Goal: Task Accomplishment & Management: Manage account settings

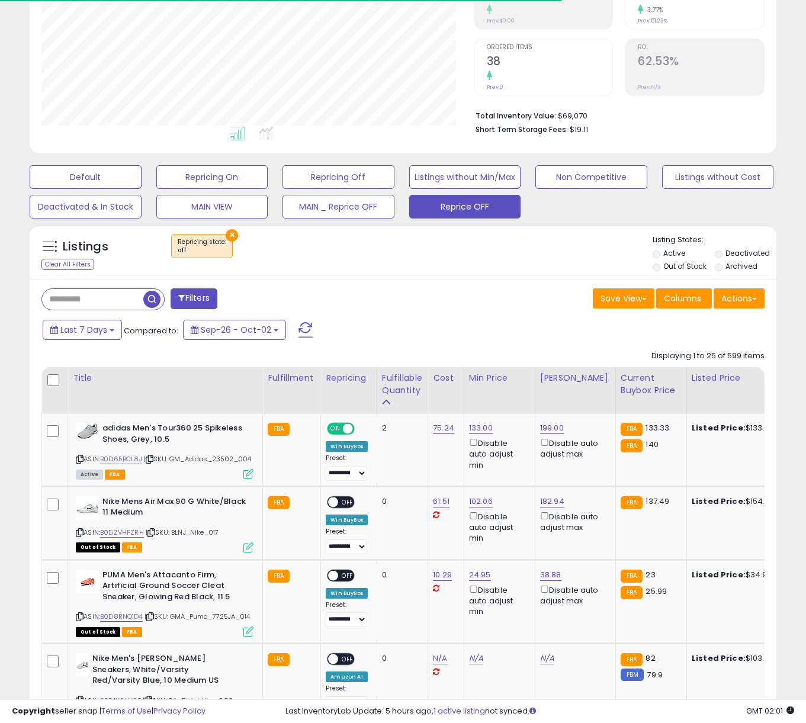
scroll to position [243, 432]
click at [230, 231] on button "×" at bounding box center [232, 235] width 12 height 12
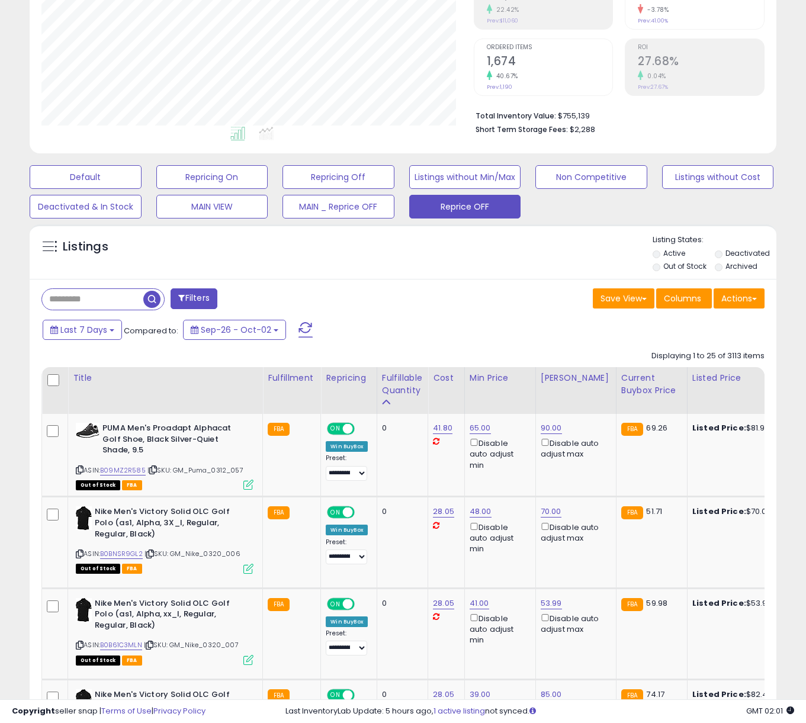
drag, startPoint x: 406, startPoint y: 393, endPoint x: 38, endPoint y: 258, distance: 392.0
click at [406, 393] on div "Fulfillable Quantity" at bounding box center [402, 384] width 41 height 25
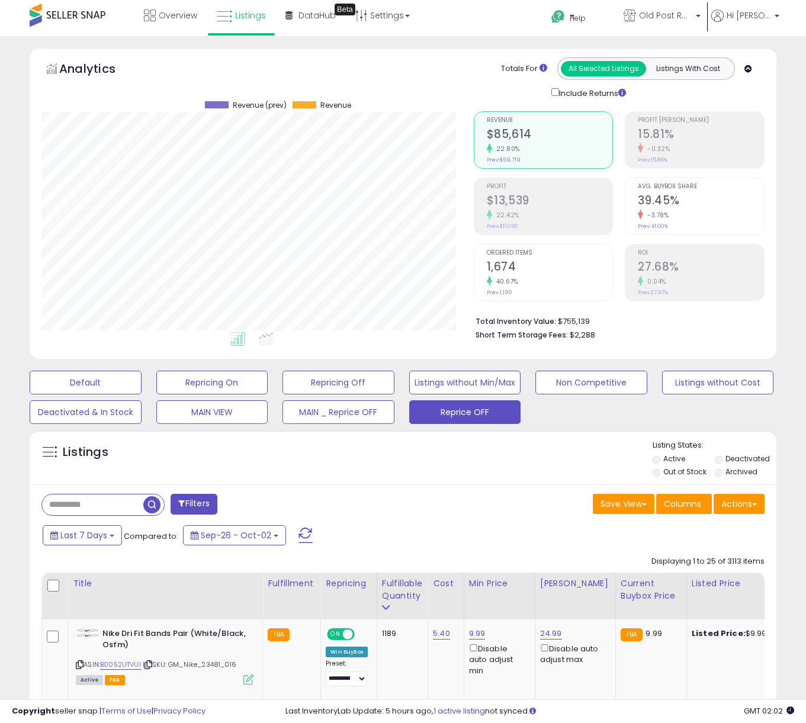
scroll to position [208, 0]
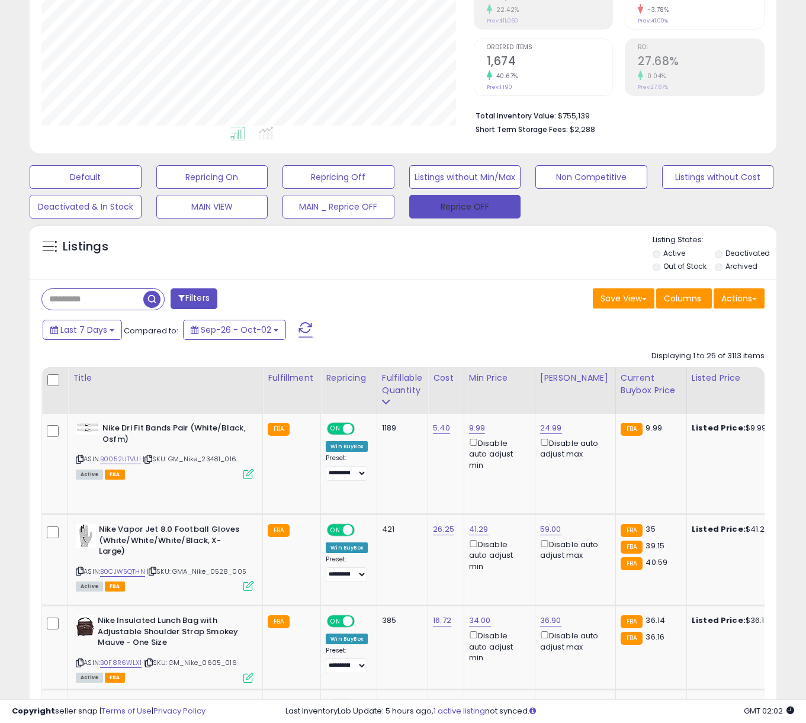
click at [447, 202] on button "Reprice OFF" at bounding box center [465, 207] width 112 height 24
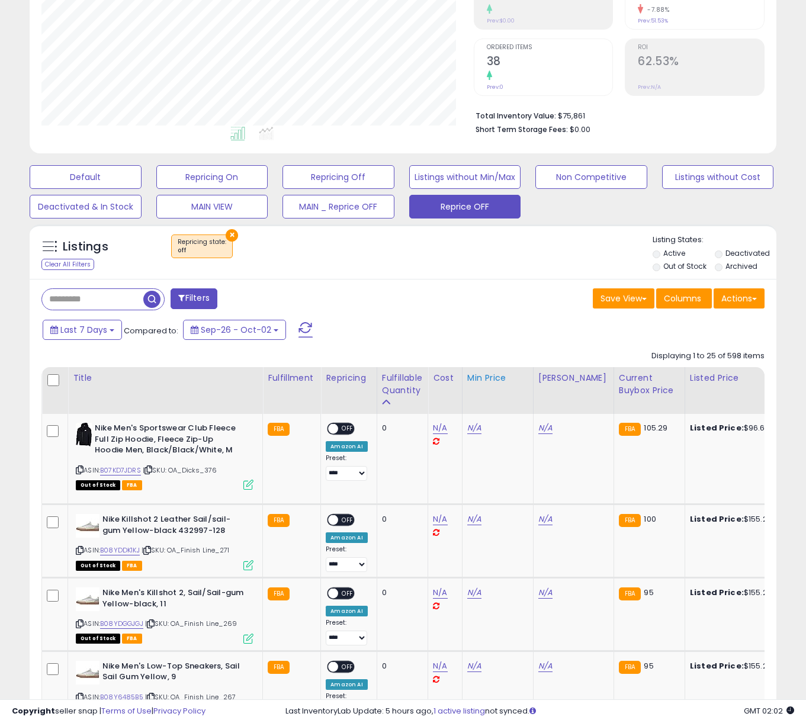
scroll to position [243, 432]
click at [409, 377] on div "Fulfillable Quantity" at bounding box center [402, 384] width 41 height 25
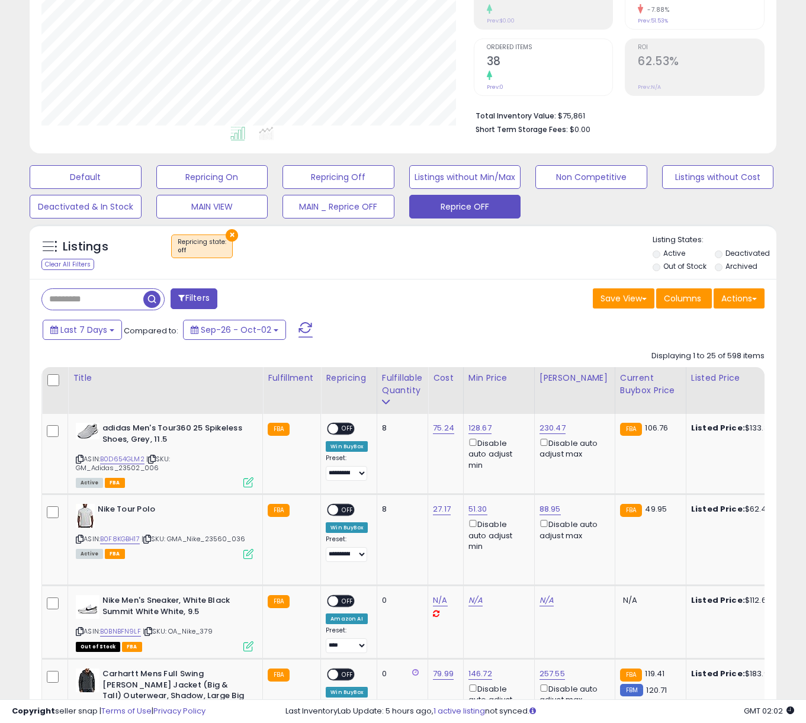
scroll to position [368, 0]
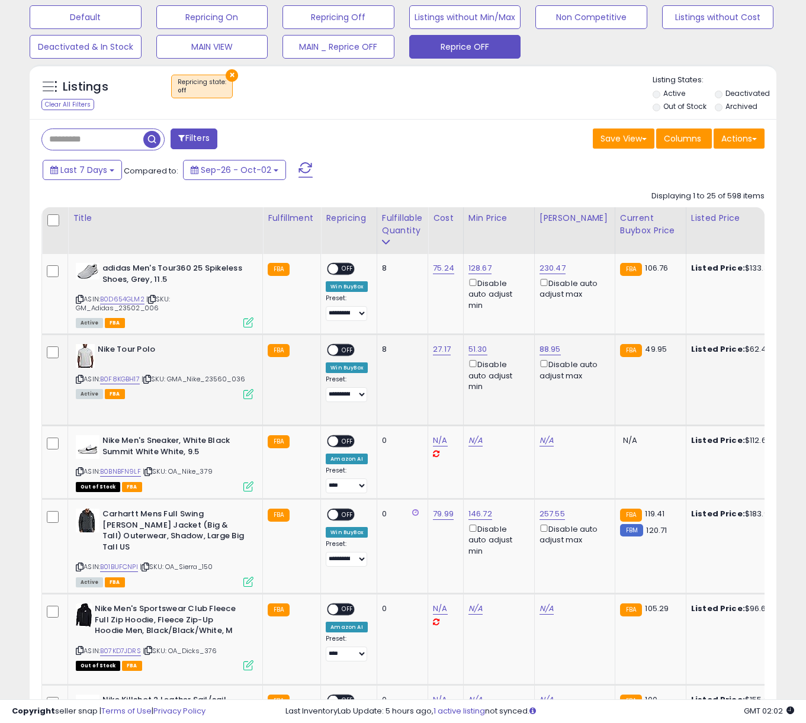
click at [345, 349] on span "OFF" at bounding box center [348, 350] width 19 height 10
click at [341, 264] on div "ON OFF" at bounding box center [328, 269] width 28 height 10
click at [343, 273] on span "OFF" at bounding box center [348, 269] width 19 height 10
click at [346, 320] on td "**********" at bounding box center [349, 294] width 56 height 81
click at [348, 319] on select "**********" at bounding box center [346, 313] width 41 height 15
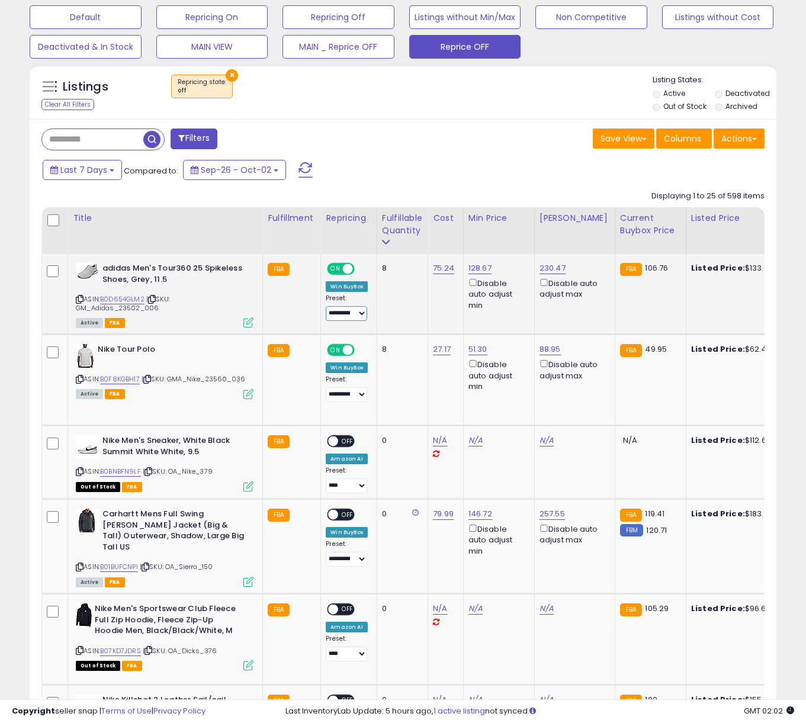
click at [326, 306] on select "**********" at bounding box center [346, 313] width 41 height 15
click at [484, 271] on link "128.67" at bounding box center [479, 268] width 23 height 12
drag, startPoint x: 383, startPoint y: 226, endPoint x: 528, endPoint y: 229, distance: 145.1
click at [382, 226] on div "Fulfillable Quantity" at bounding box center [402, 224] width 41 height 25
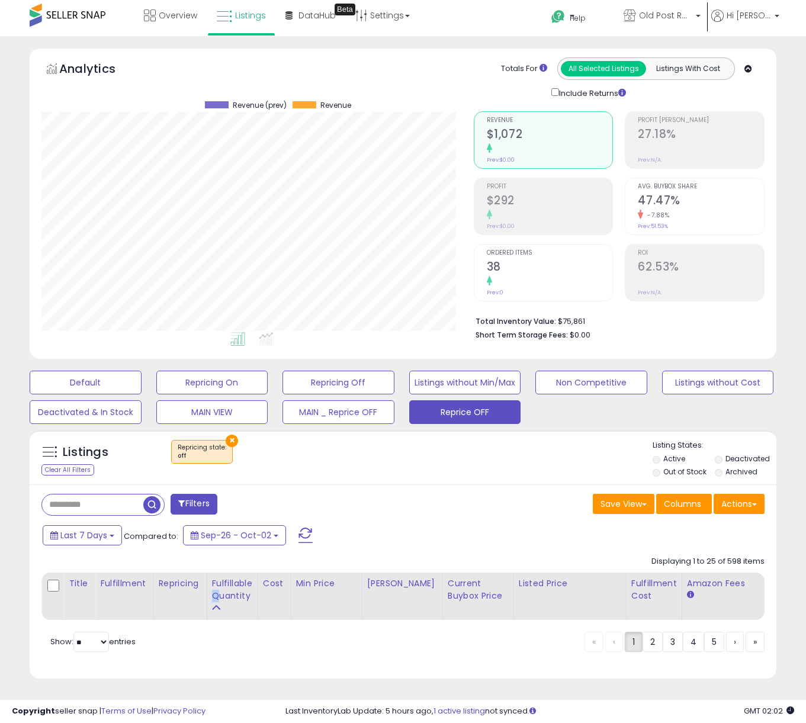
scroll to position [2, 0]
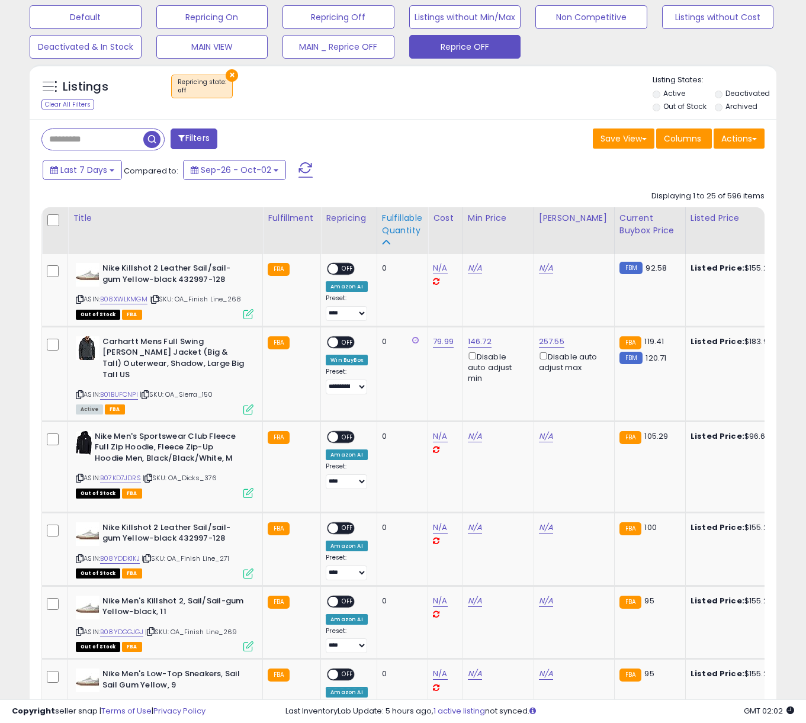
click at [393, 216] on div "Fulfillable Quantity" at bounding box center [402, 224] width 41 height 25
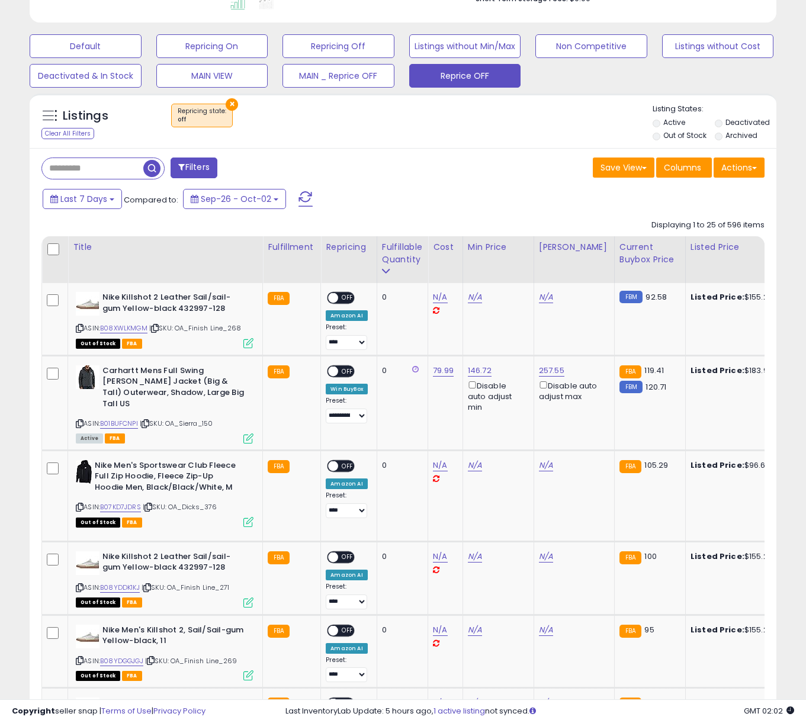
scroll to position [345, 0]
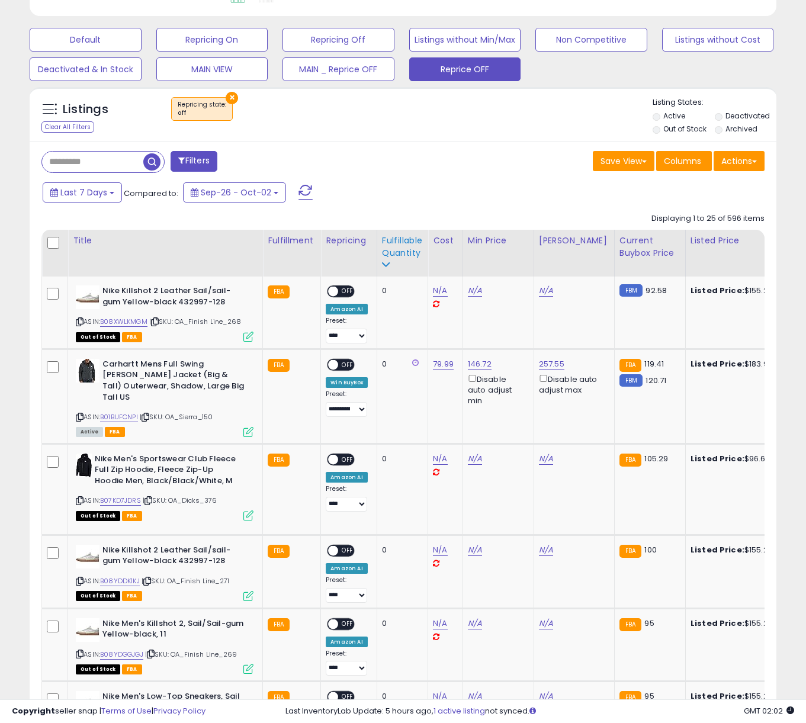
click at [386, 256] on div "Fulfillable Quantity" at bounding box center [402, 247] width 41 height 25
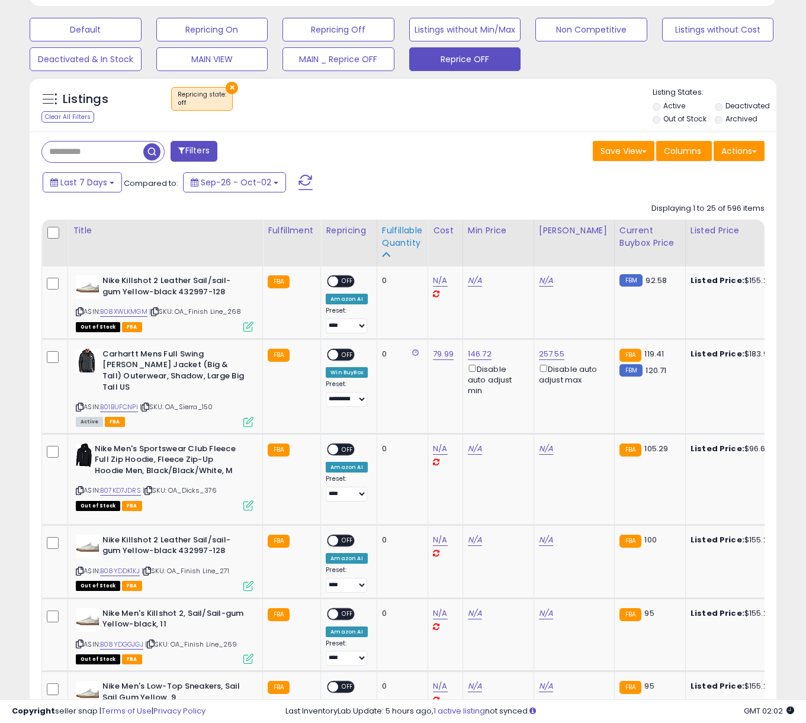
scroll to position [358, 0]
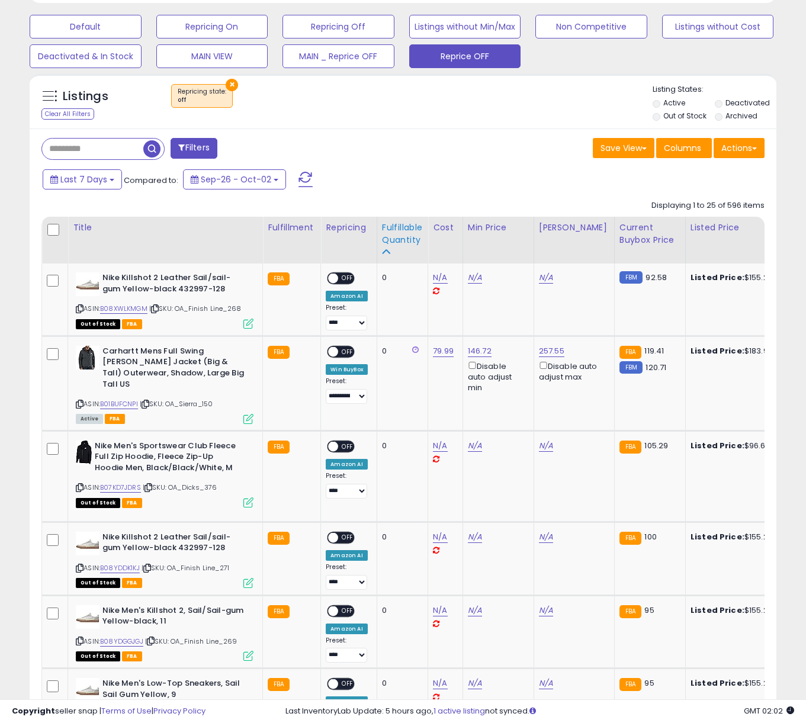
click at [410, 234] on div "Fulfillable Quantity" at bounding box center [402, 234] width 41 height 25
drag, startPoint x: 227, startPoint y: 87, endPoint x: 553, endPoint y: 137, distance: 328.9
click at [227, 87] on button "×" at bounding box center [232, 85] width 12 height 12
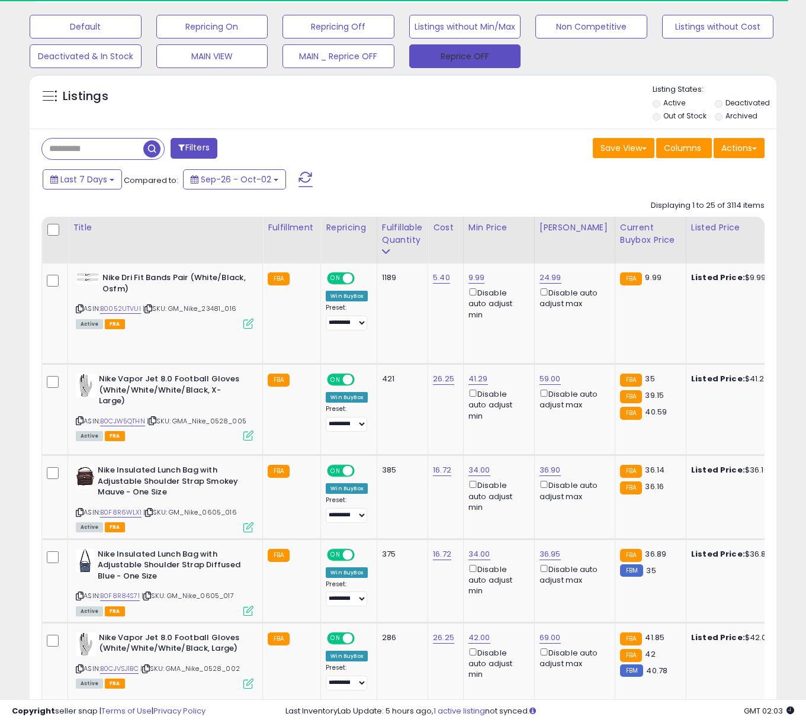
drag, startPoint x: 466, startPoint y: 52, endPoint x: 458, endPoint y: 15, distance: 37.5
click at [466, 52] on button "Reprice OFF" at bounding box center [465, 56] width 112 height 24
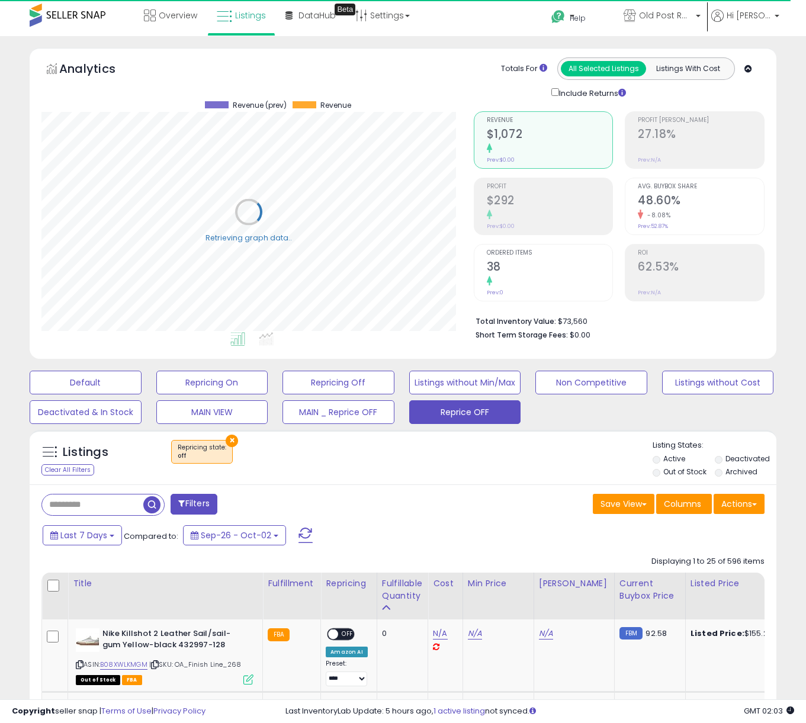
scroll to position [139, 0]
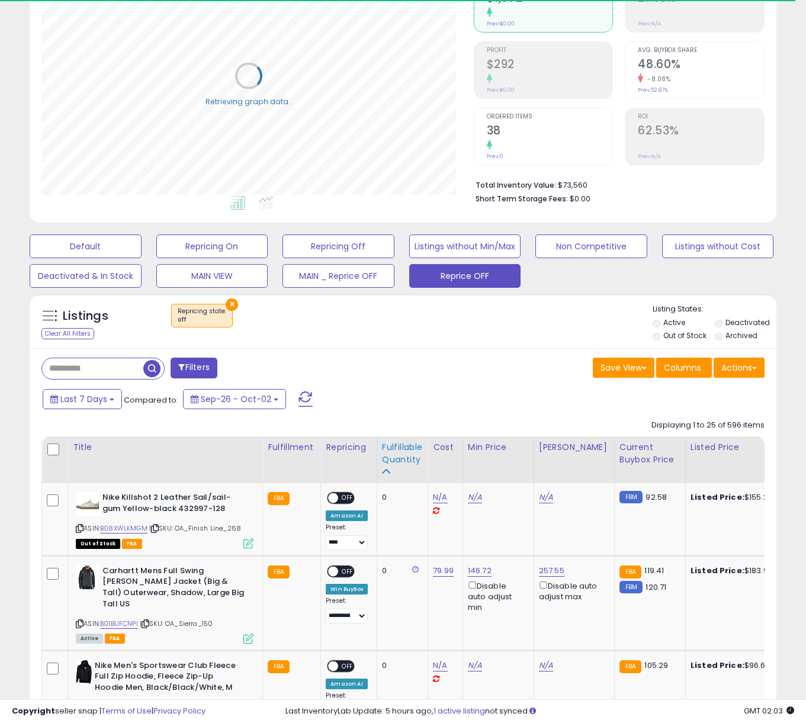
click at [396, 470] on div "Fulfillable Quantity" at bounding box center [402, 459] width 41 height 37
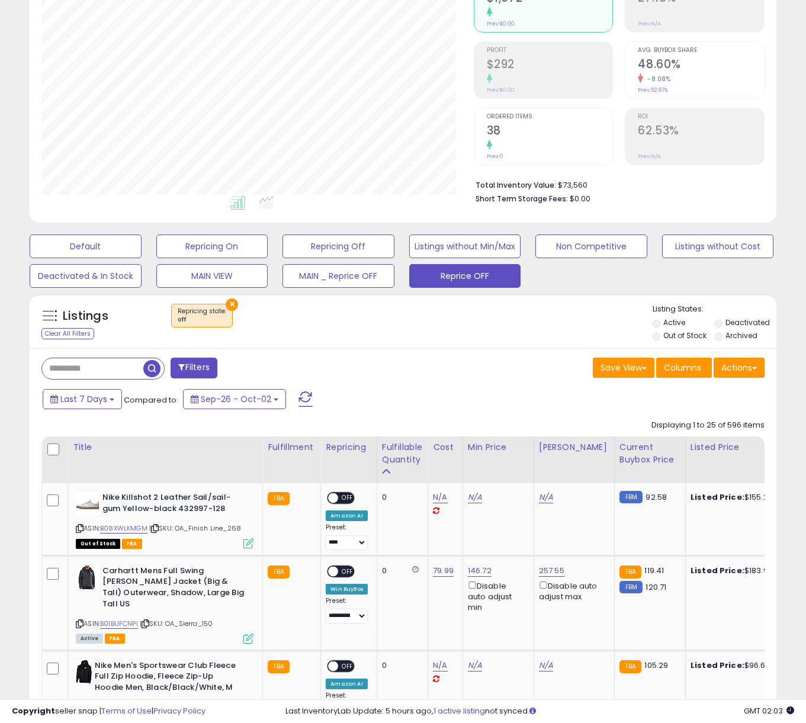
click at [400, 442] on div "Fulfillable Quantity" at bounding box center [402, 453] width 41 height 25
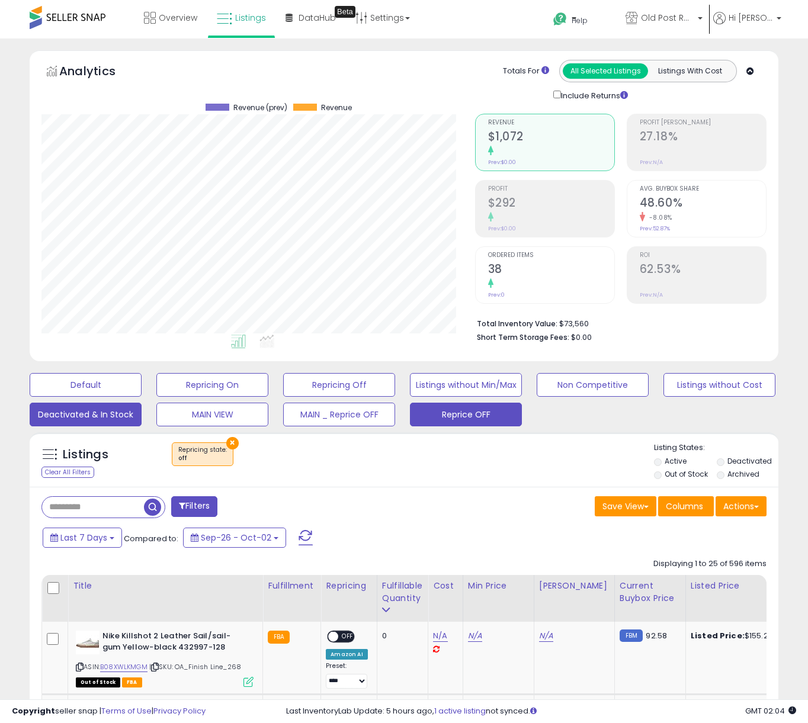
scroll to position [243, 433]
